Goal: Information Seeking & Learning: Learn about a topic

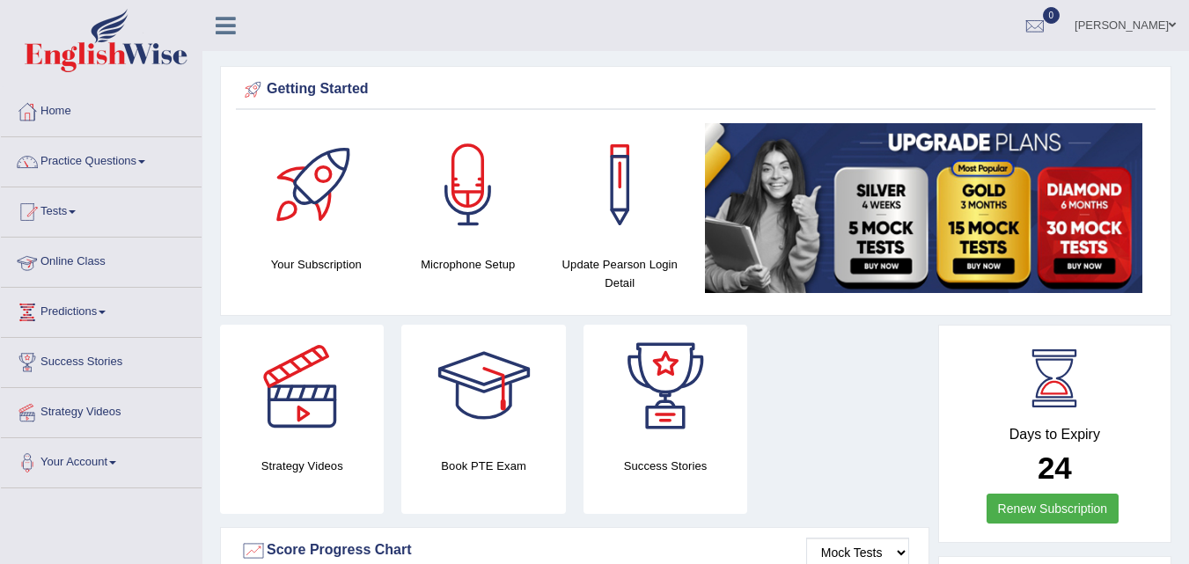
click at [78, 285] on li "Online Class" at bounding box center [101, 263] width 201 height 50
click at [82, 269] on link "Online Class" at bounding box center [99, 260] width 196 height 44
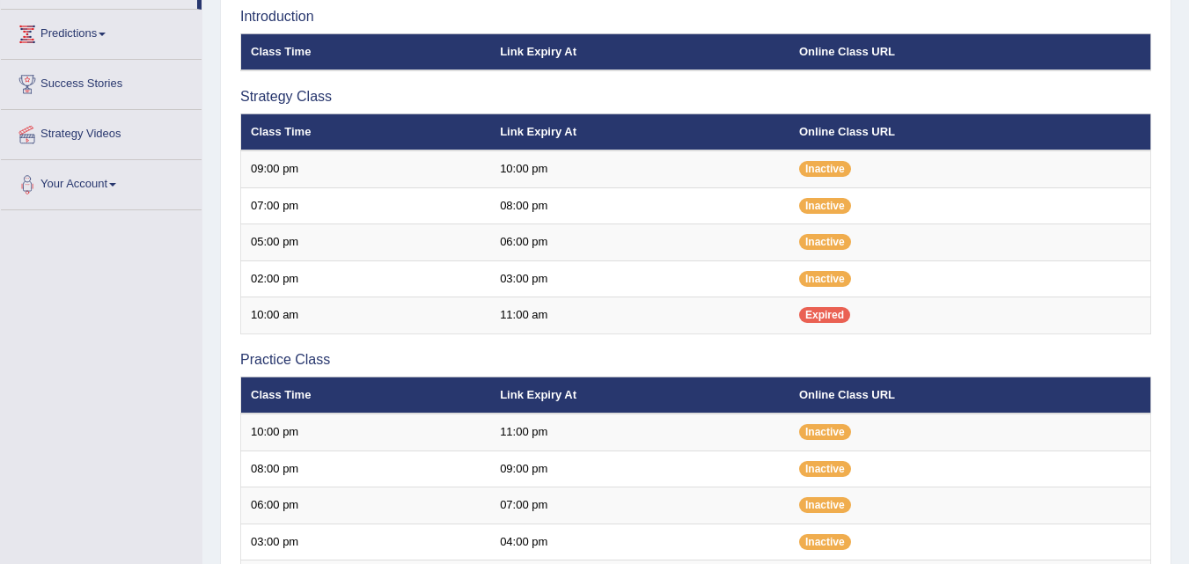
scroll to position [405, 0]
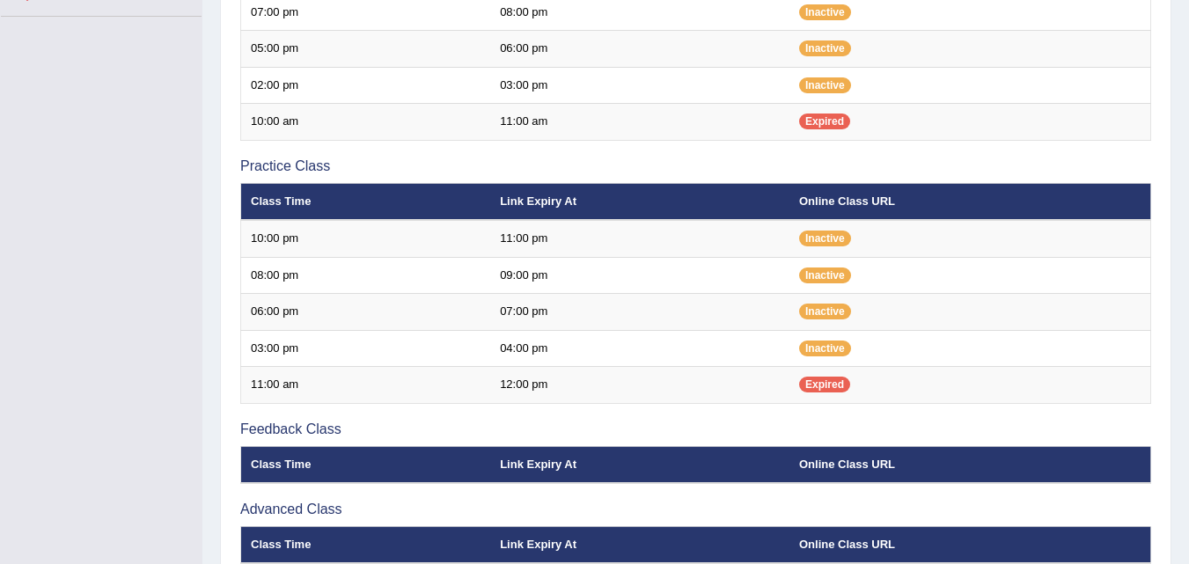
scroll to position [405, 0]
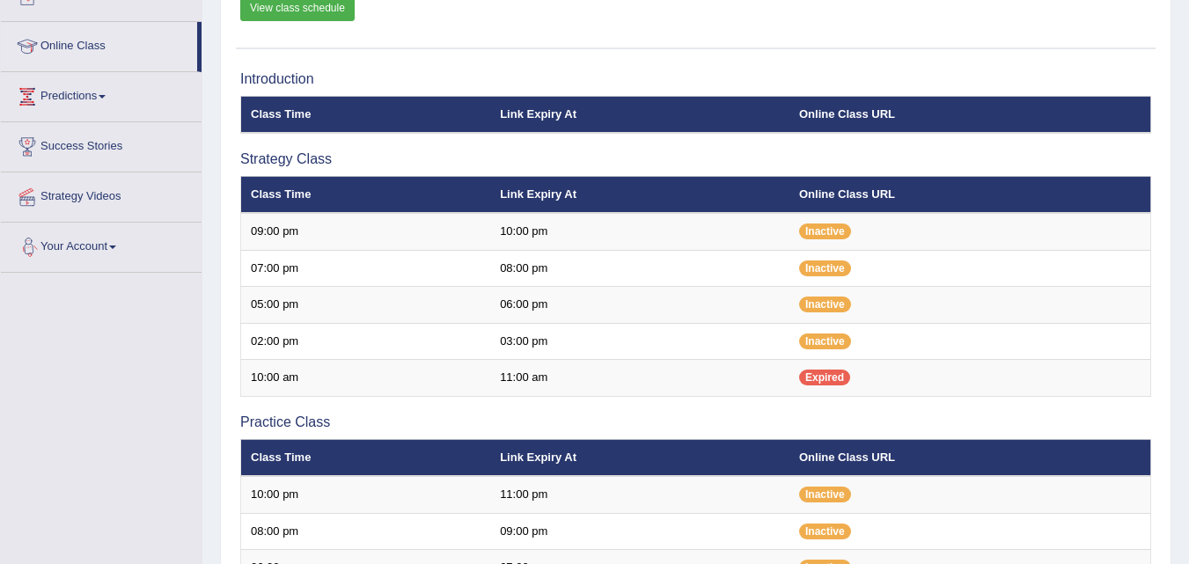
scroll to position [206, 0]
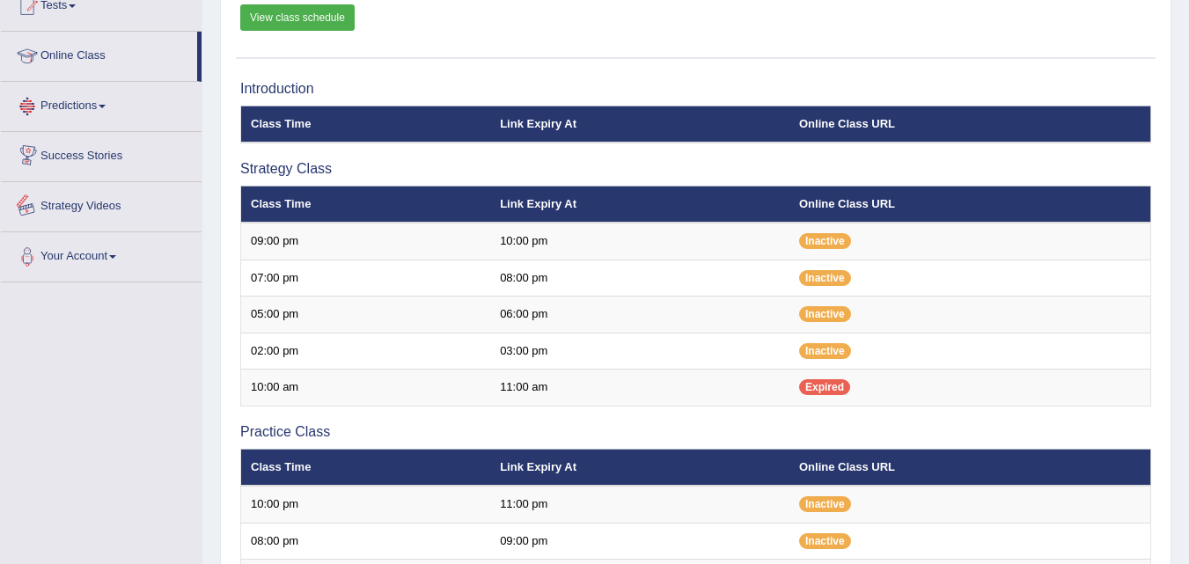
click at [100, 208] on link "Strategy Videos" at bounding box center [101, 204] width 201 height 44
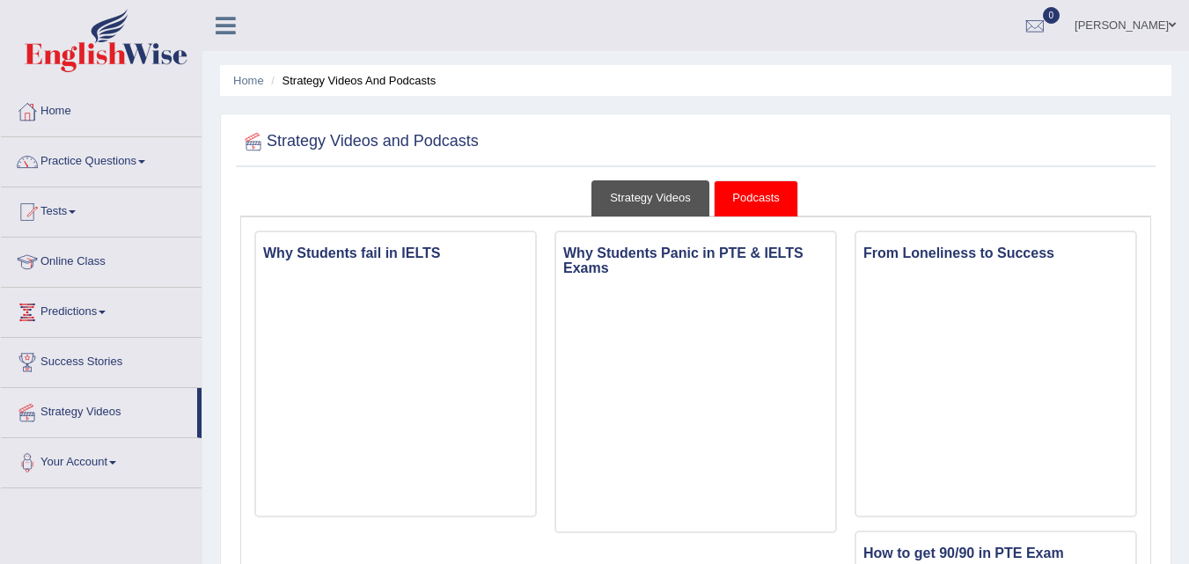
click at [664, 207] on link "Strategy Videos" at bounding box center [650, 198] width 118 height 36
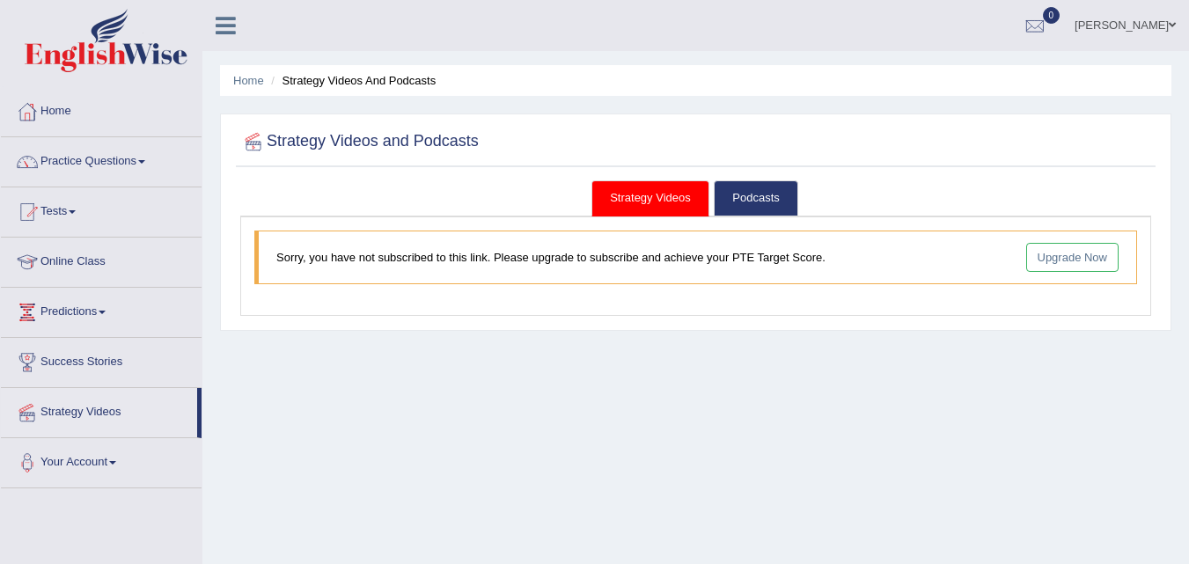
click at [87, 157] on link "Practice Questions" at bounding box center [101, 159] width 201 height 44
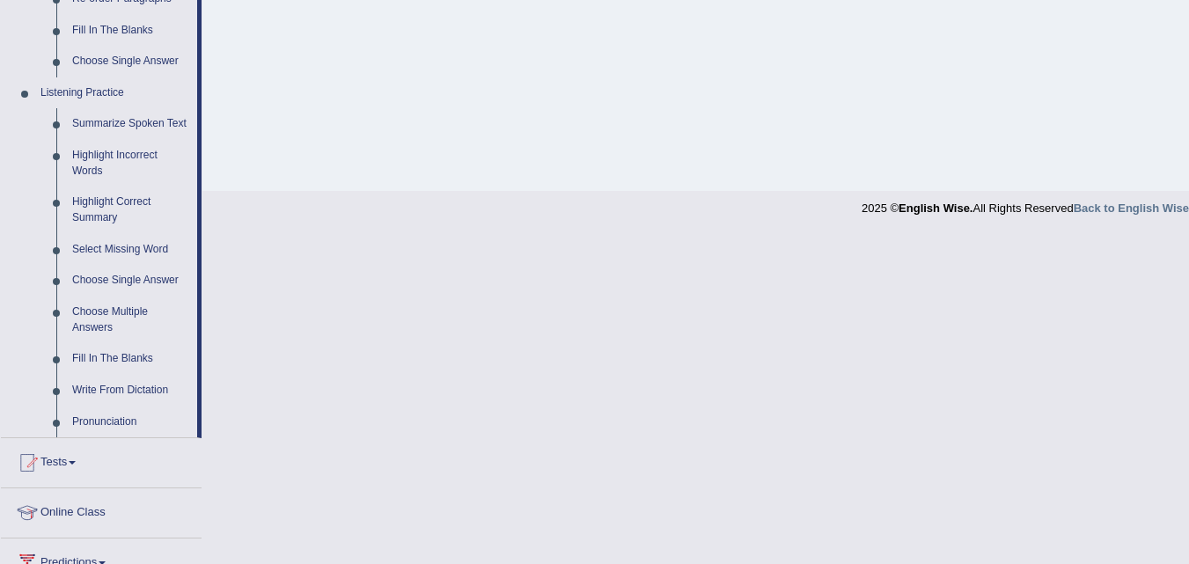
scroll to position [694, 0]
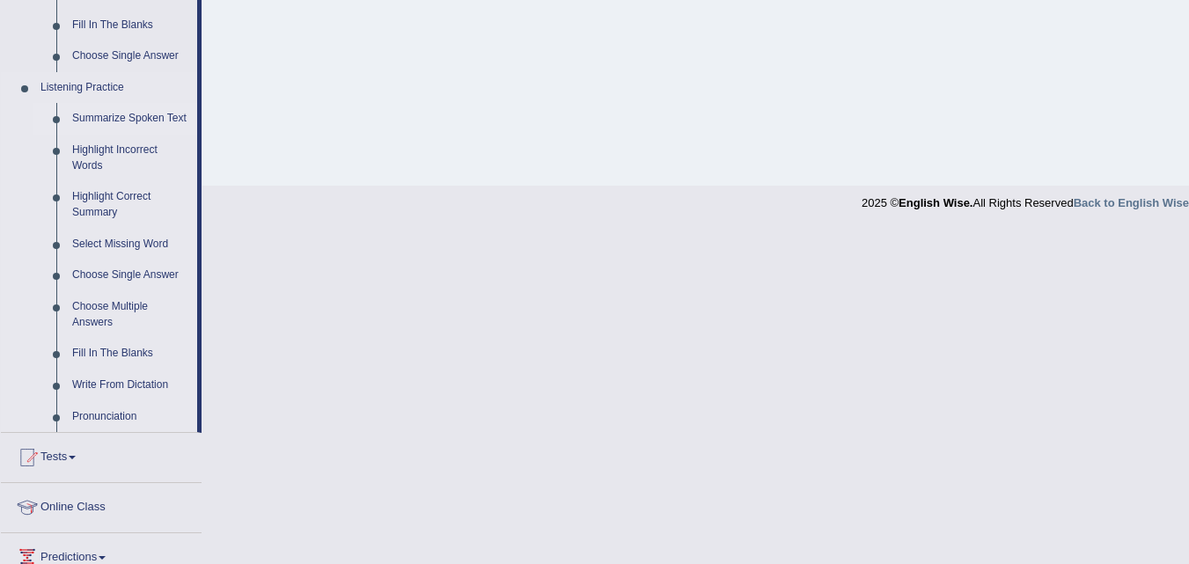
click at [115, 121] on link "Summarize Spoken Text" at bounding box center [130, 119] width 133 height 32
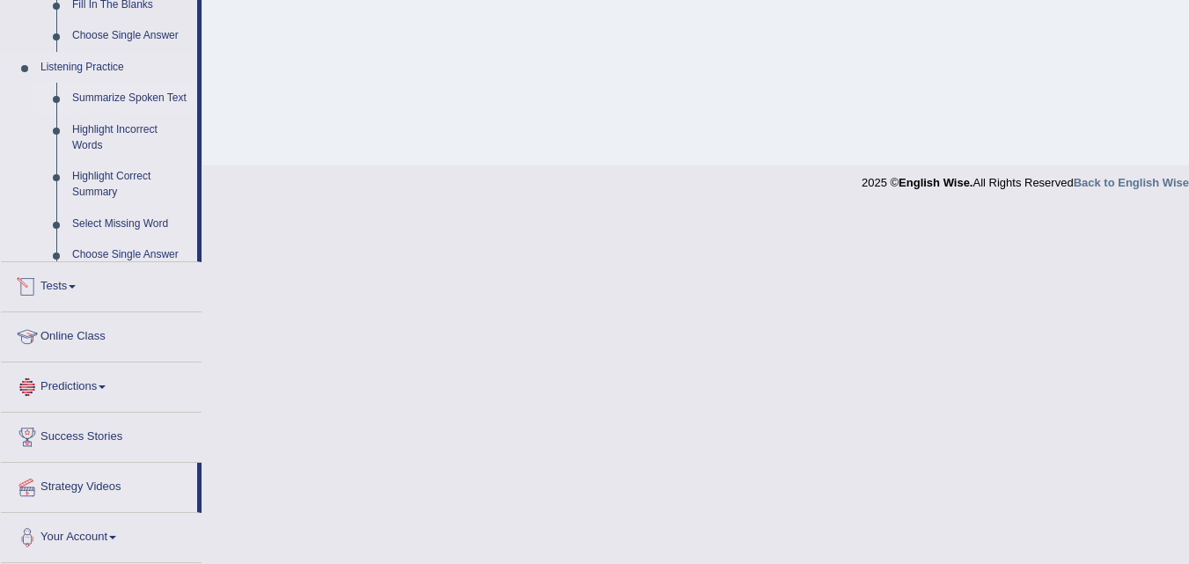
scroll to position [579, 0]
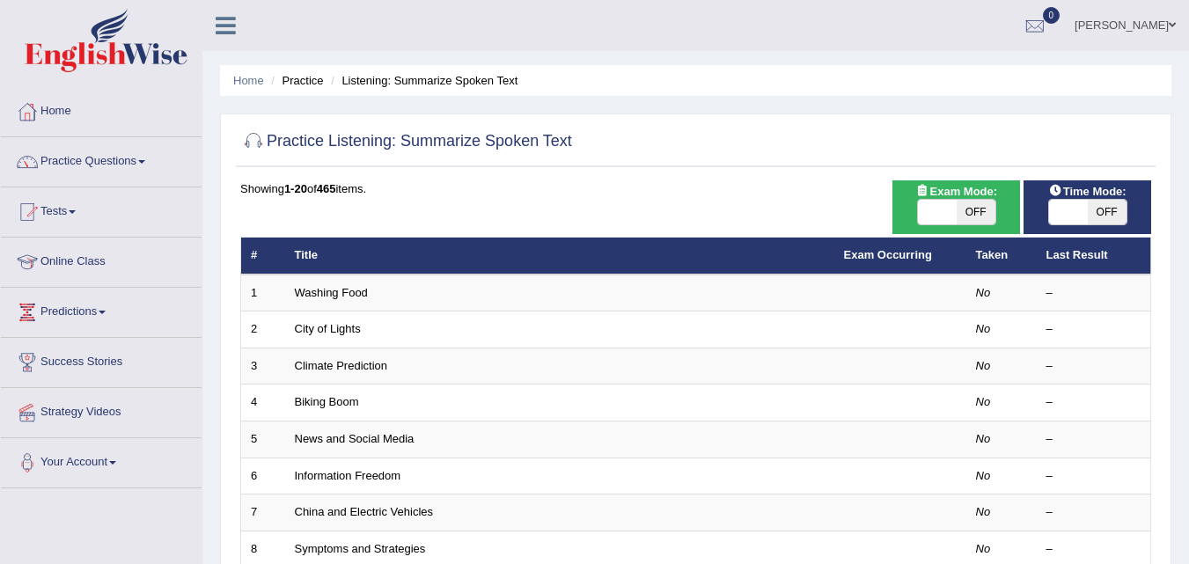
click at [300, 288] on link "Washing Food" at bounding box center [331, 292] width 73 height 13
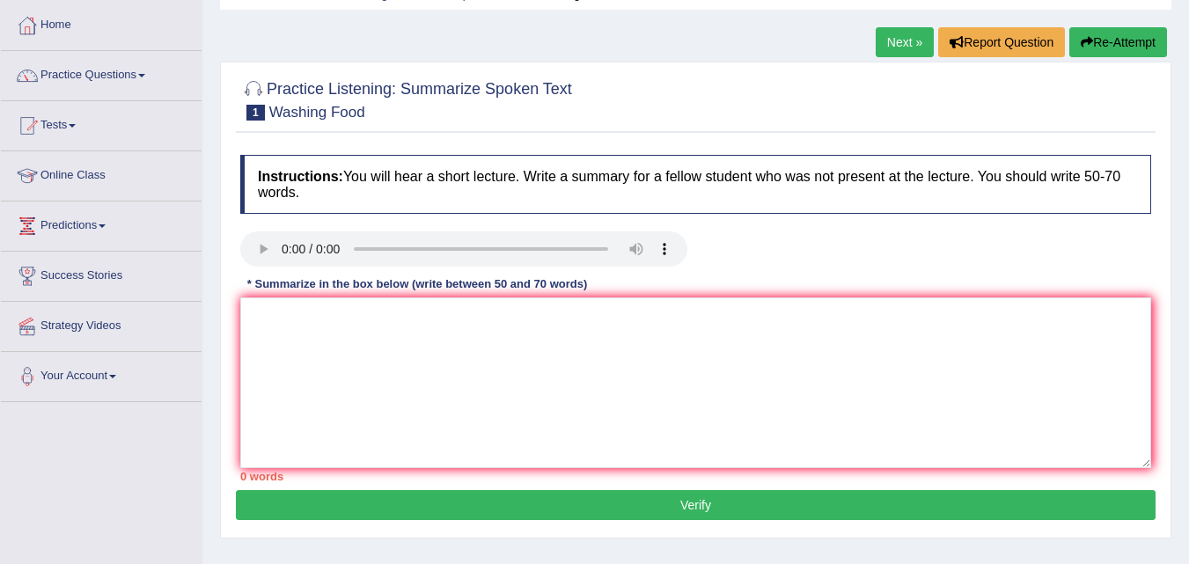
scroll to position [126, 0]
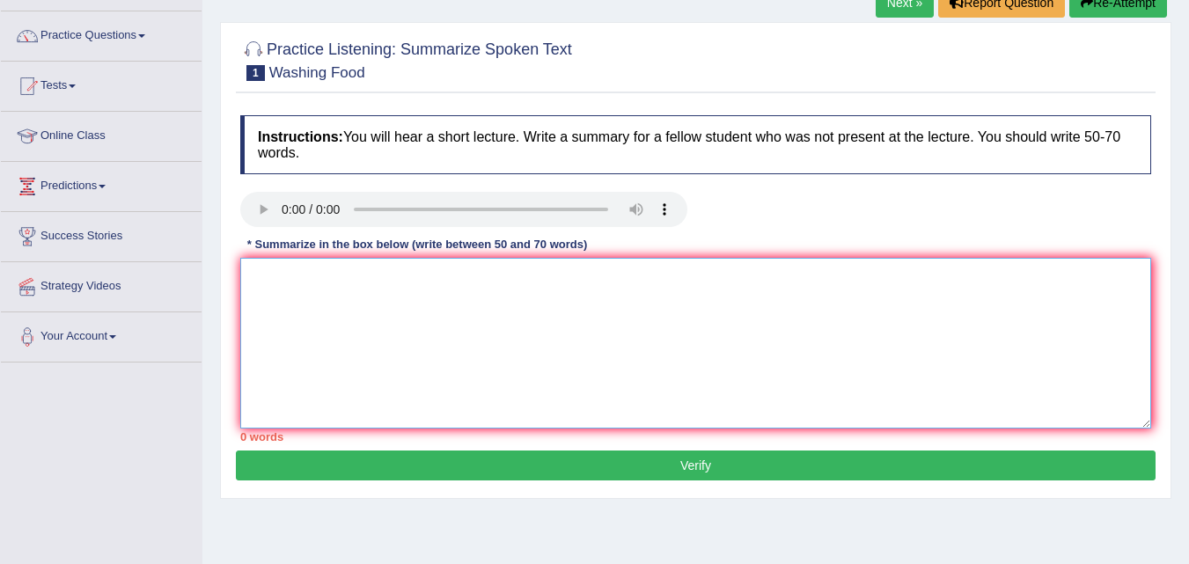
click at [252, 296] on textarea at bounding box center [695, 343] width 911 height 171
type textarea "s"
click at [79, 187] on link "Predictions" at bounding box center [101, 184] width 201 height 44
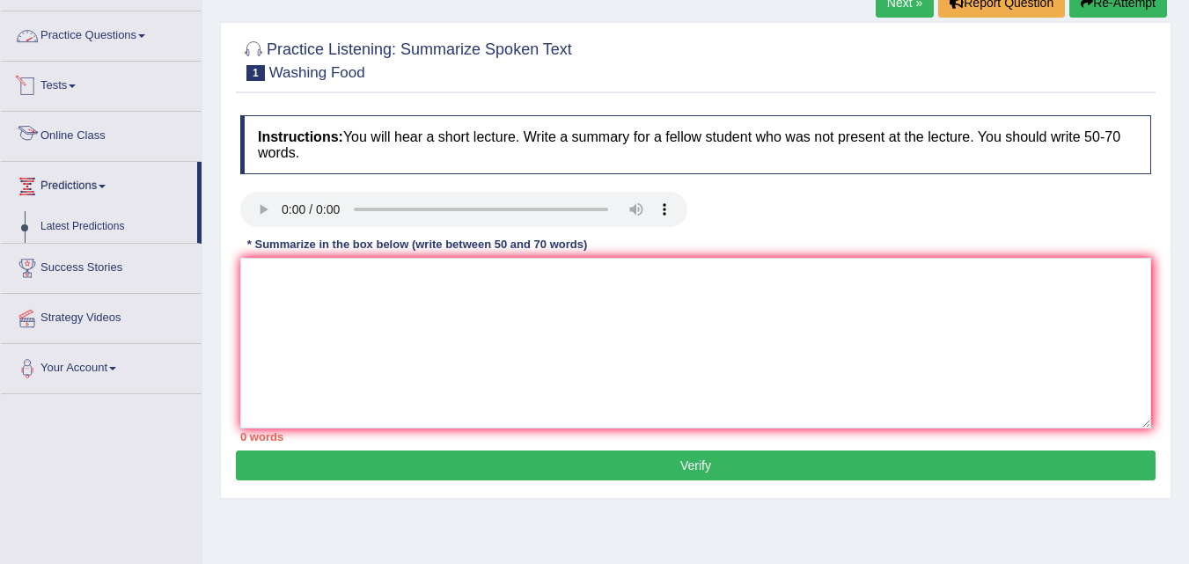
click at [59, 47] on link "Practice Questions" at bounding box center [101, 33] width 201 height 44
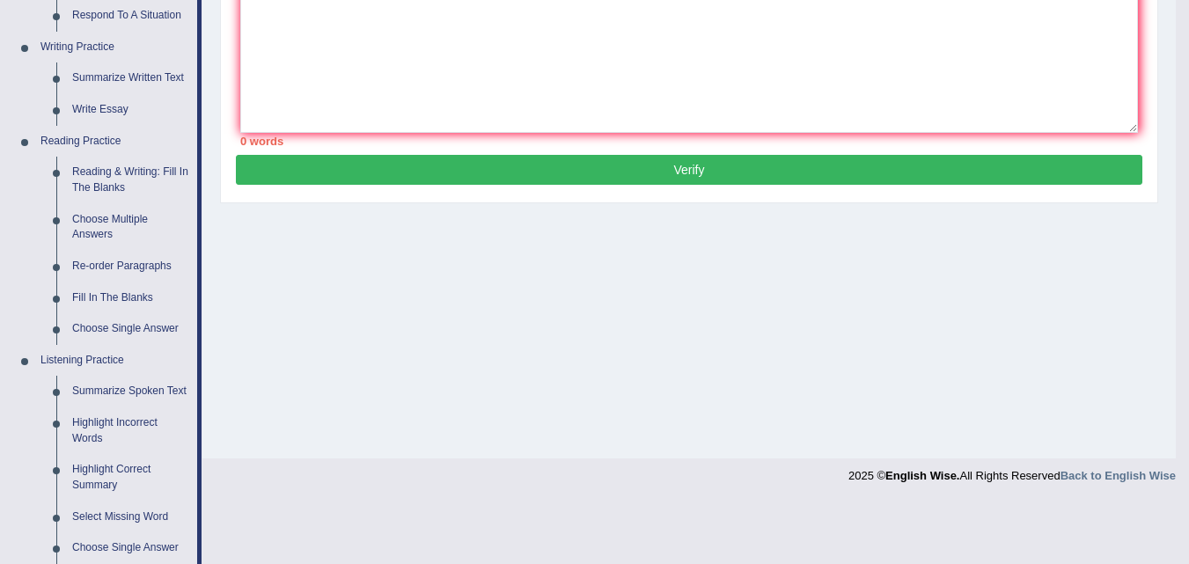
scroll to position [399, 0]
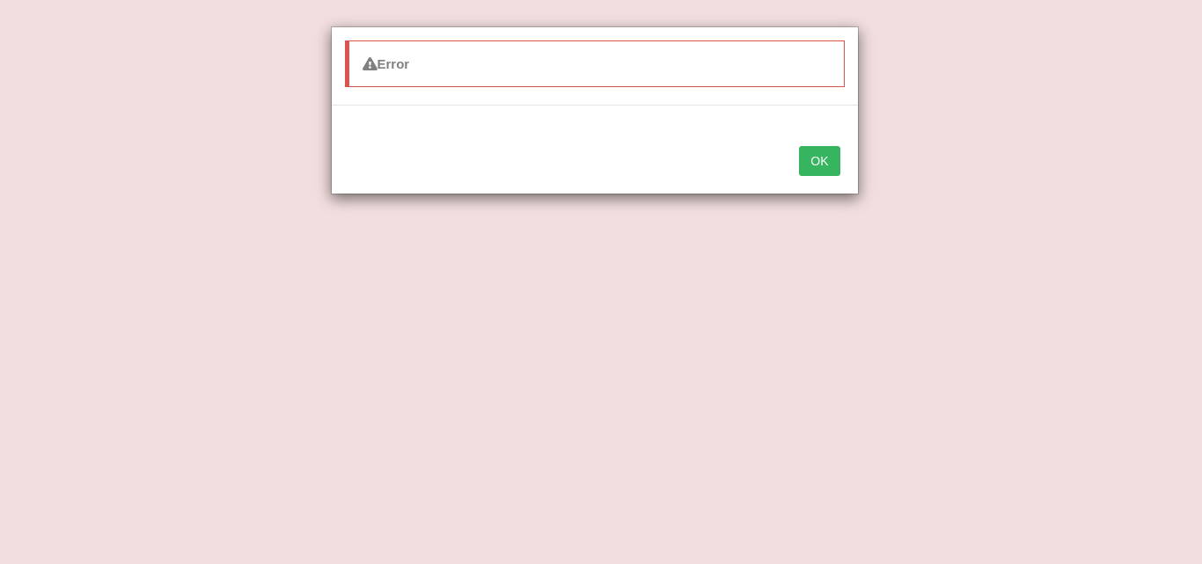
click at [821, 175] on button "OK" at bounding box center [819, 161] width 40 height 30
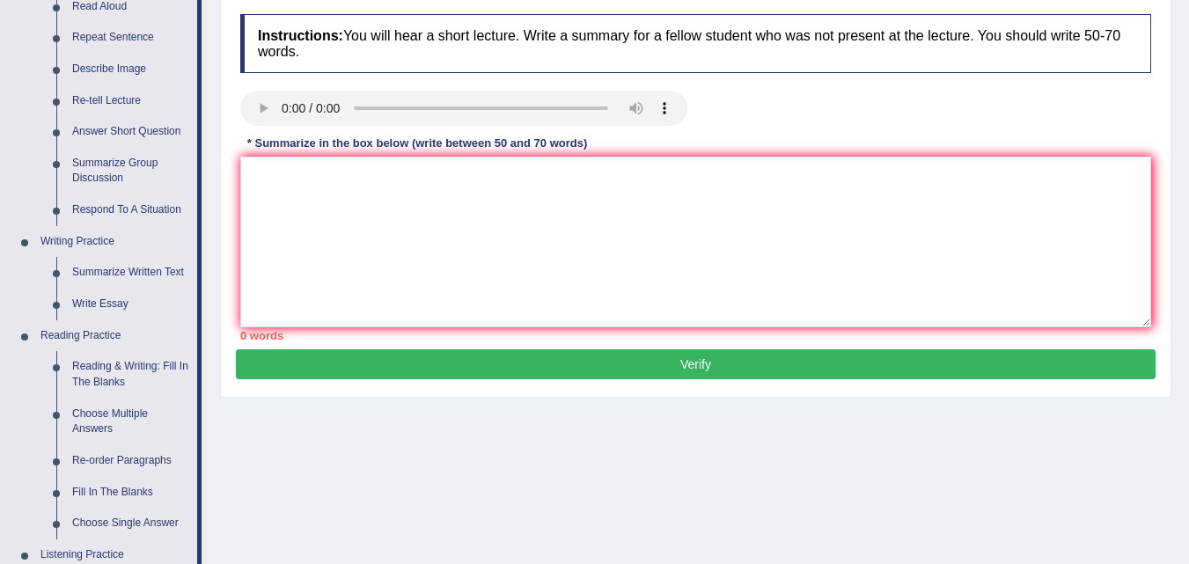
scroll to position [219, 0]
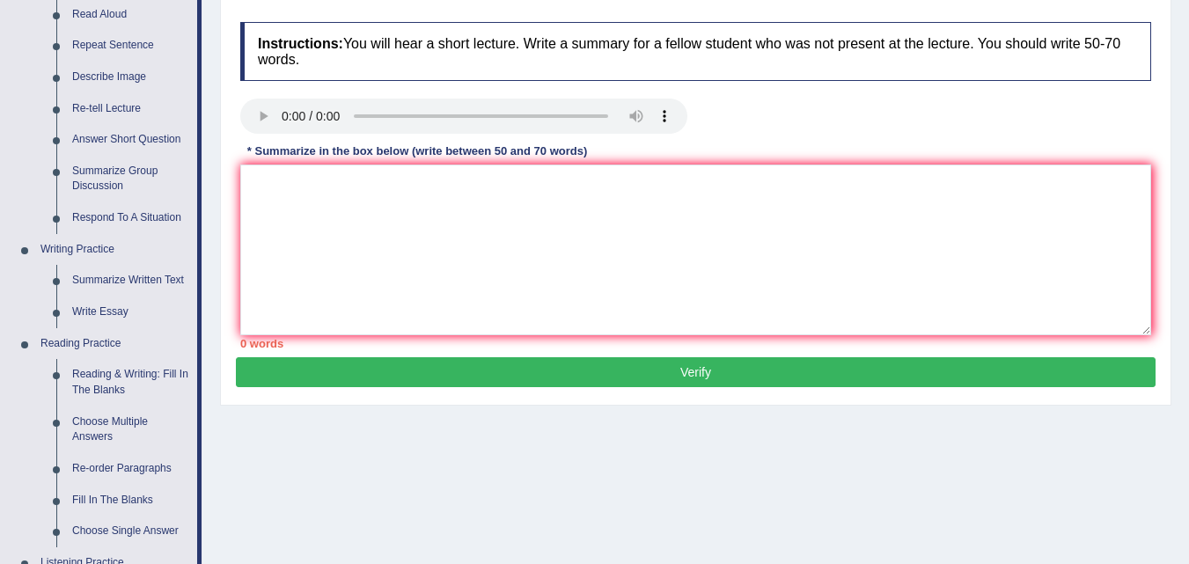
click at [119, 216] on link "Respond To A Situation" at bounding box center [130, 218] width 133 height 32
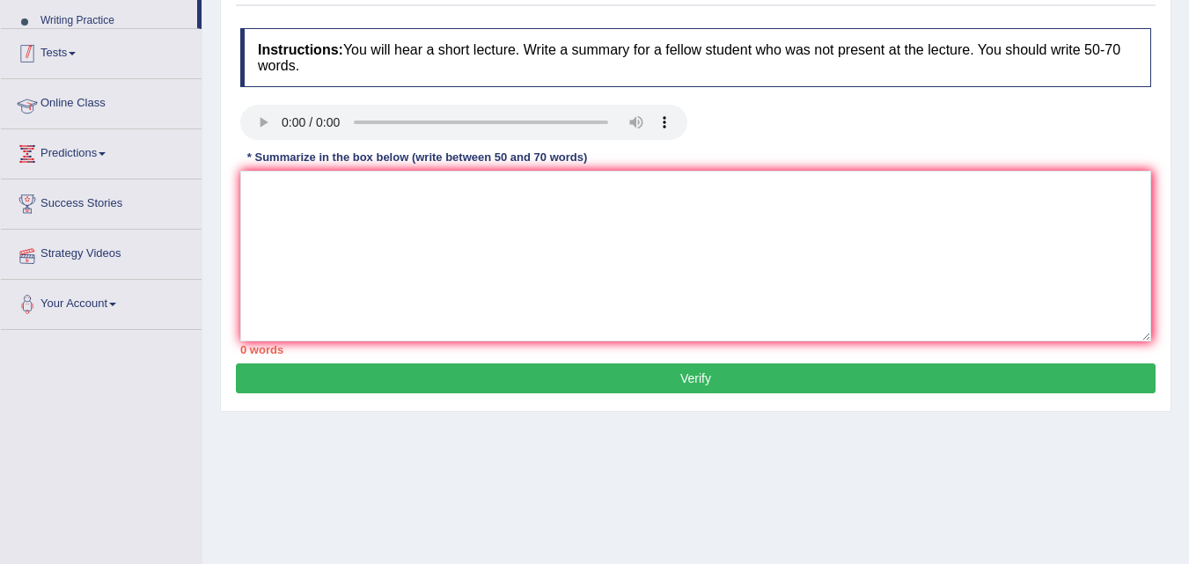
scroll to position [348, 0]
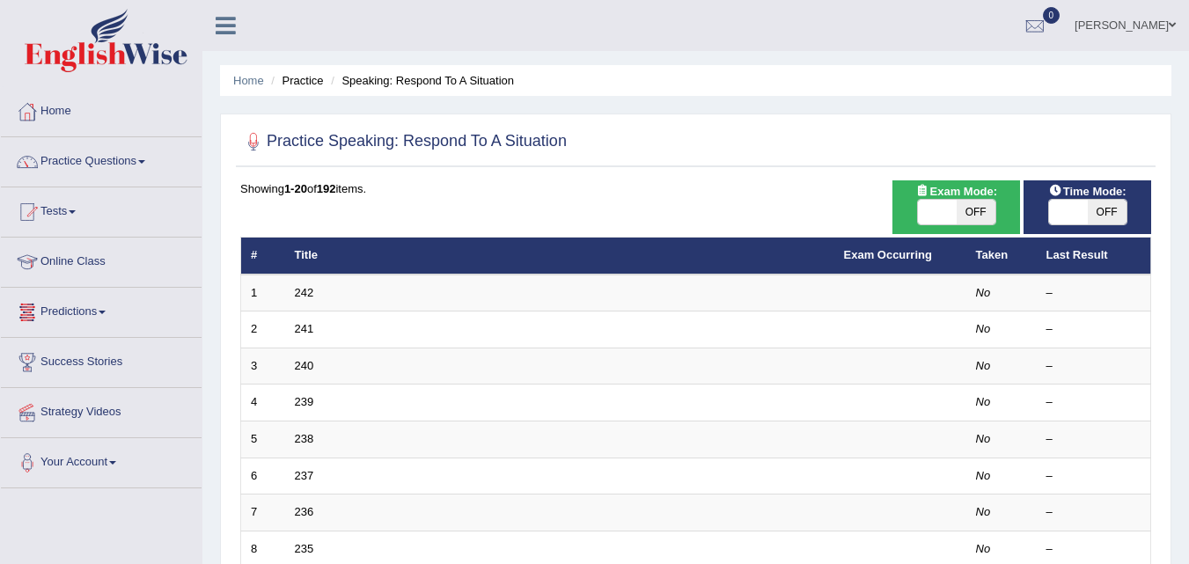
click at [295, 286] on link "242" at bounding box center [304, 292] width 19 height 13
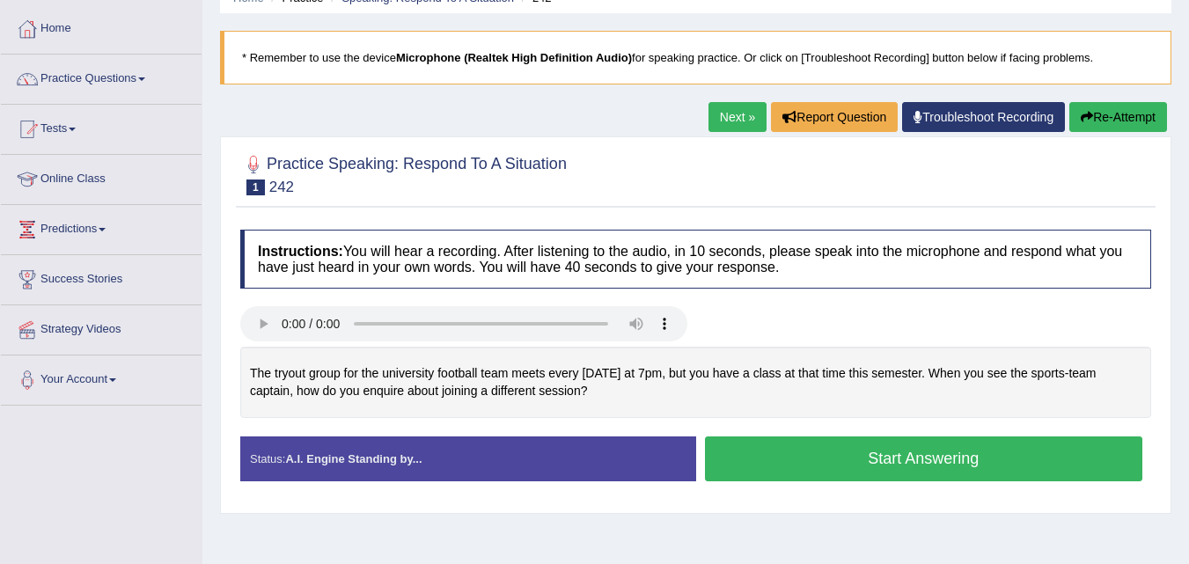
scroll to position [85, 0]
